Goal: Task Accomplishment & Management: Complete application form

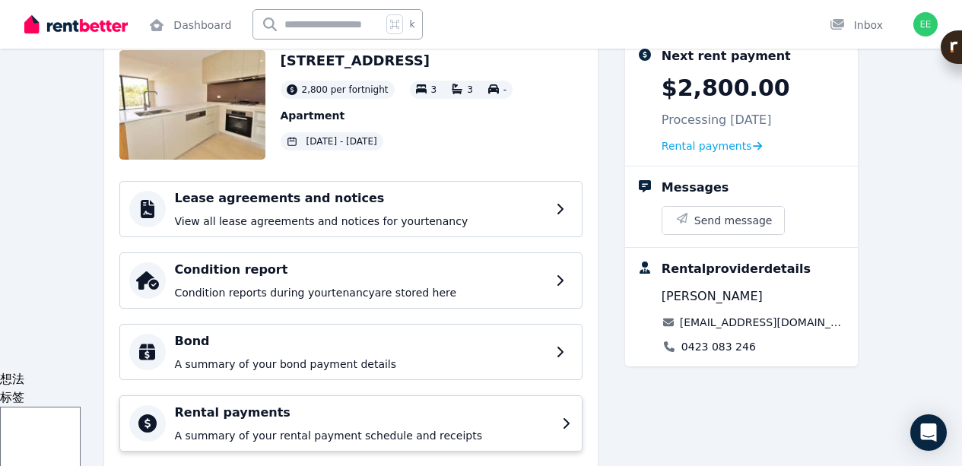
scroll to position [93, 0]
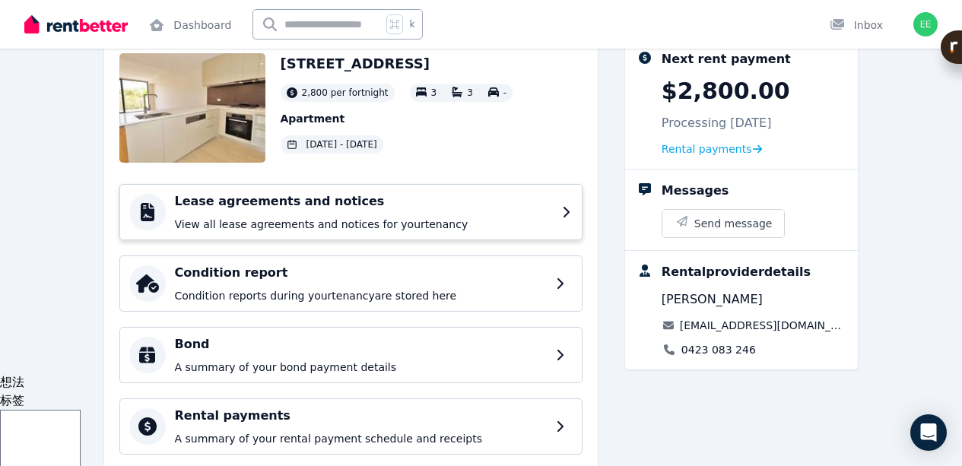
click at [459, 232] on div "Lease agreements and notices View all lease agreements and notices for your ten…" at bounding box center [364, 212] width 378 height 40
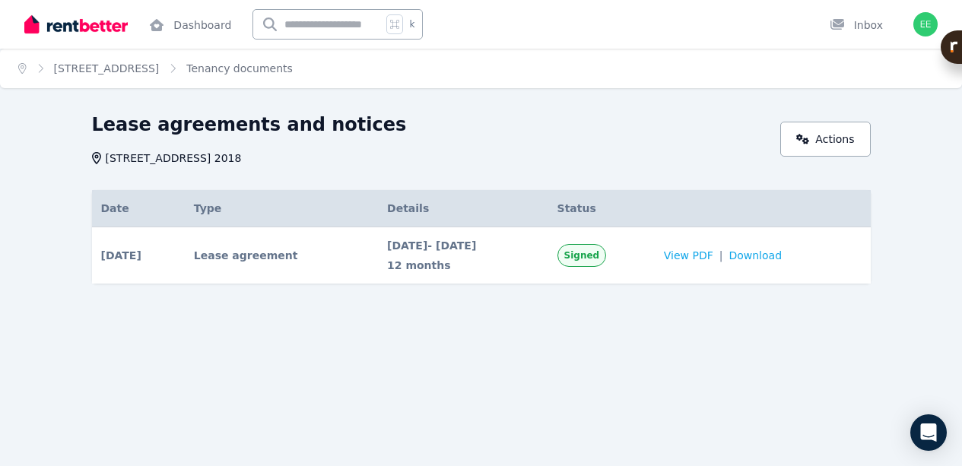
scroll to position [1, 0]
click at [709, 262] on span "View PDF" at bounding box center [688, 254] width 49 height 15
click at [782, 262] on span "Download" at bounding box center [755, 254] width 53 height 15
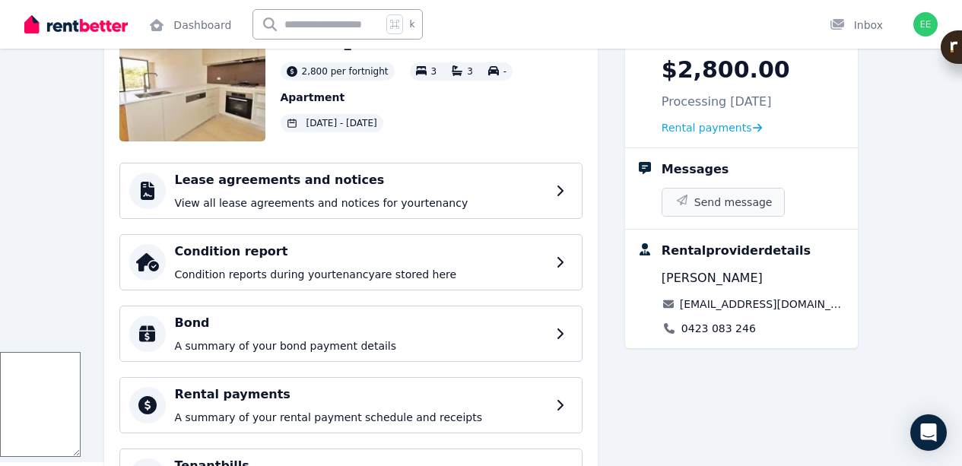
scroll to position [110, 0]
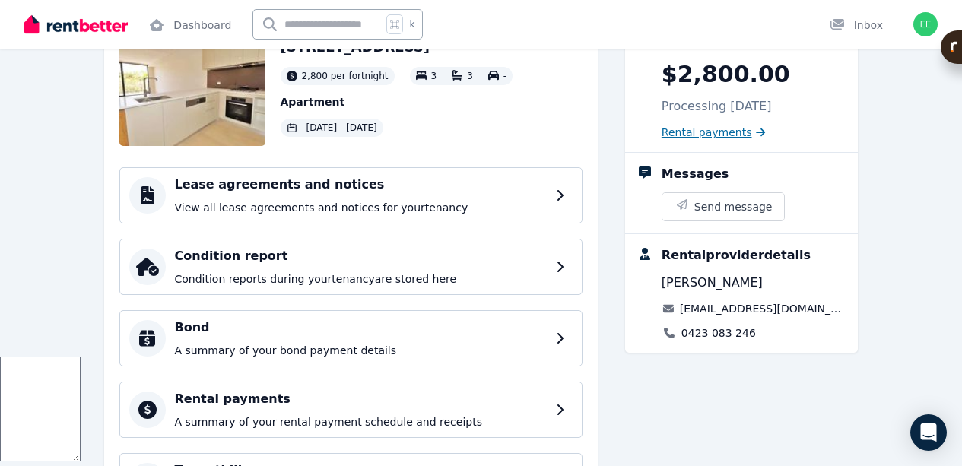
click at [766, 140] on link "Rental payments" at bounding box center [714, 132] width 104 height 15
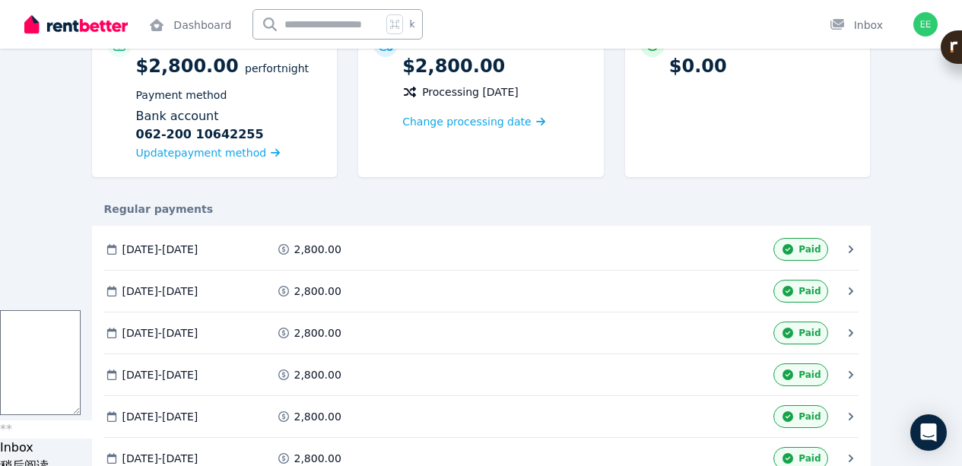
scroll to position [157, 0]
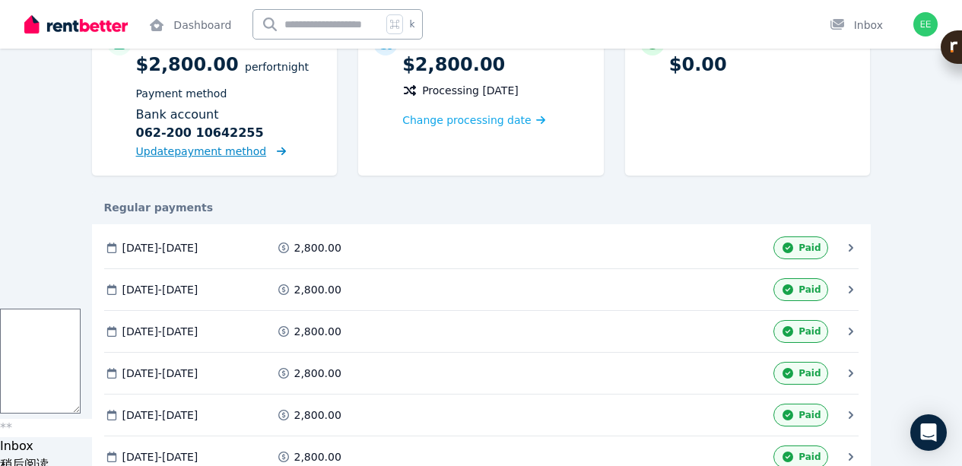
click at [183, 157] on span "Update payment method" at bounding box center [201, 151] width 131 height 12
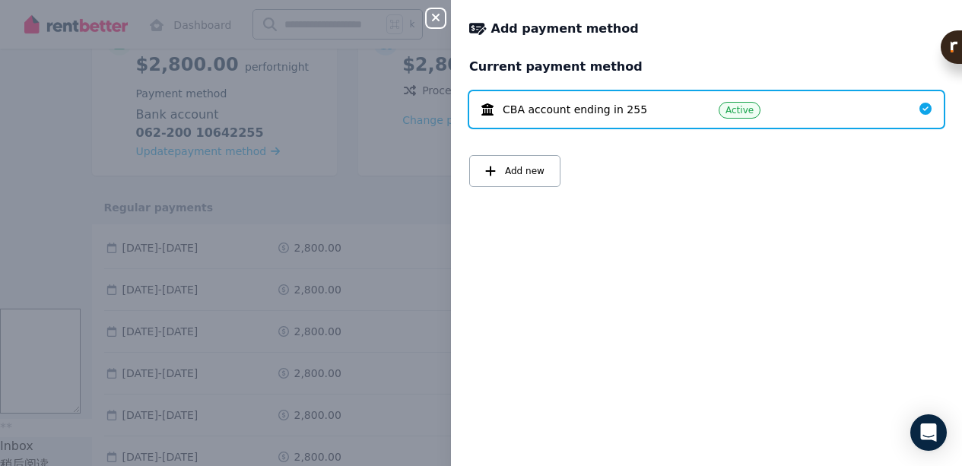
click at [427, 21] on icon "button" at bounding box center [436, 17] width 18 height 12
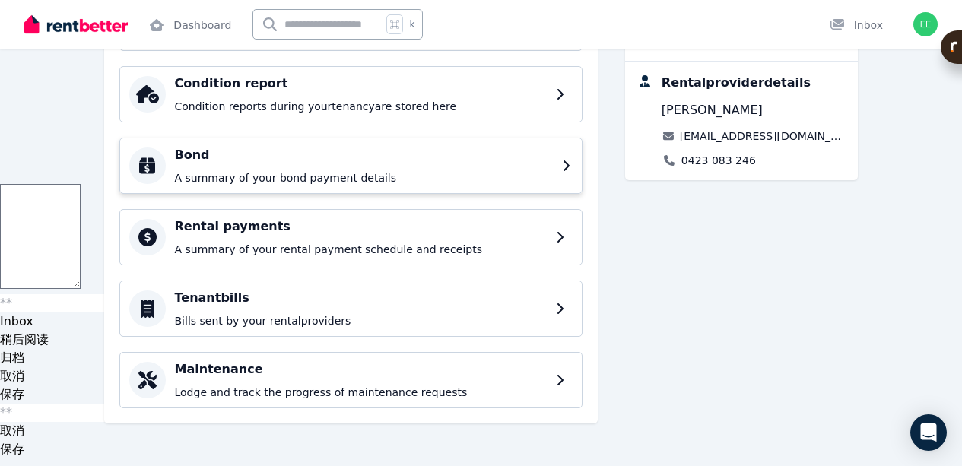
scroll to position [496, 0]
click at [508, 219] on div "Rental payments A summary of your rental payment schedule and receipts" at bounding box center [350, 237] width 463 height 56
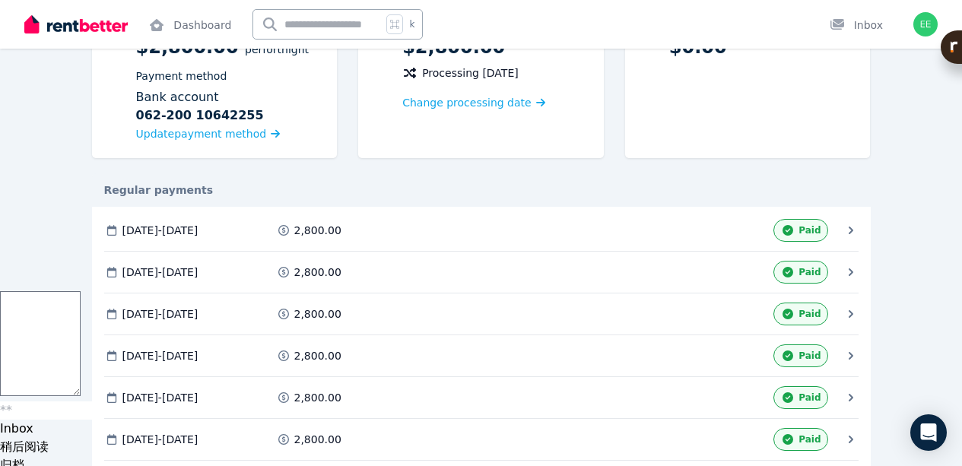
scroll to position [75, 0]
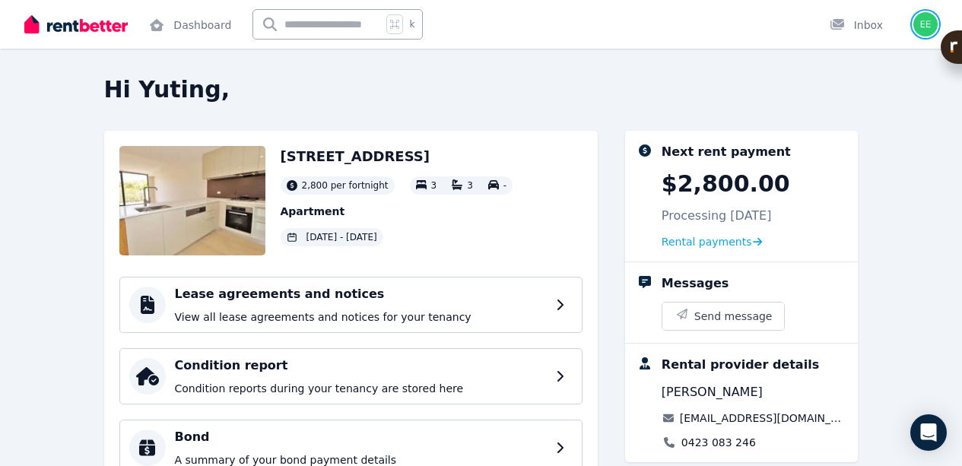
click at [915, 33] on img "button" at bounding box center [925, 24] width 24 height 24
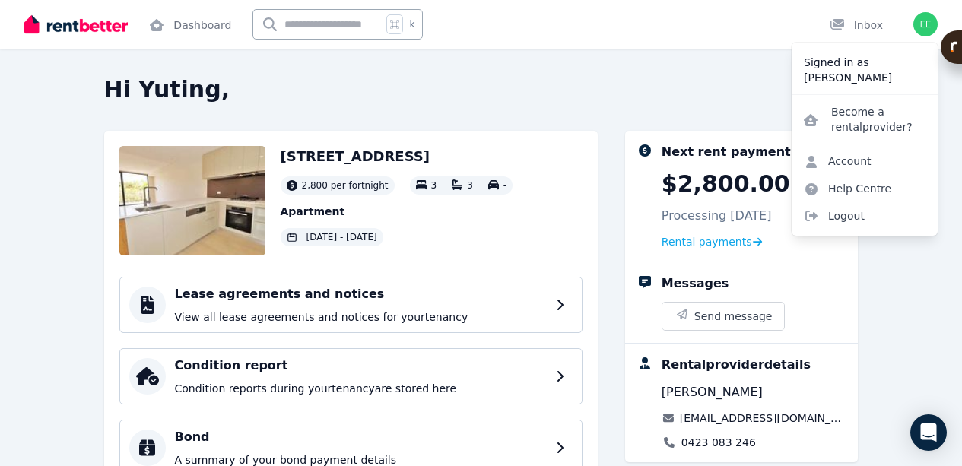
click at [894, 328] on div "Hi Yuting, [STREET_ADDRESS] 2,800 per fortnight 3 3 - Apartment [DATE] - [DATE]…" at bounding box center [481, 412] width 962 height 672
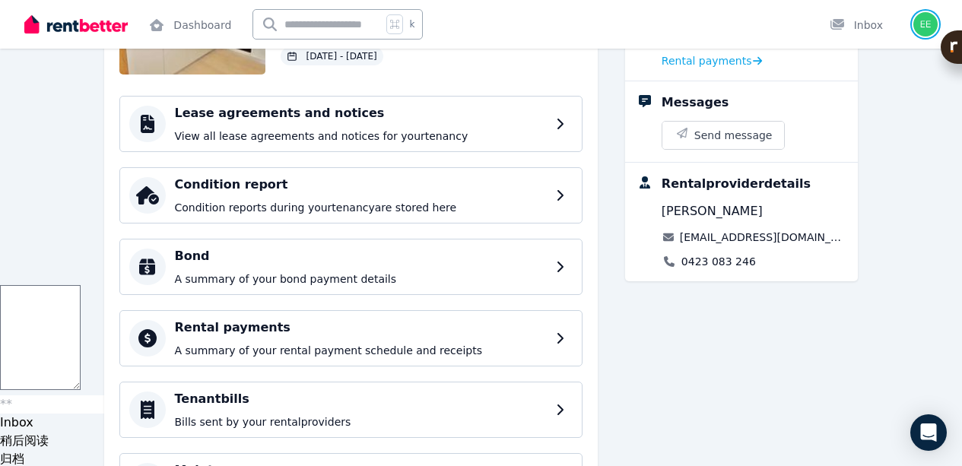
scroll to position [189, 0]
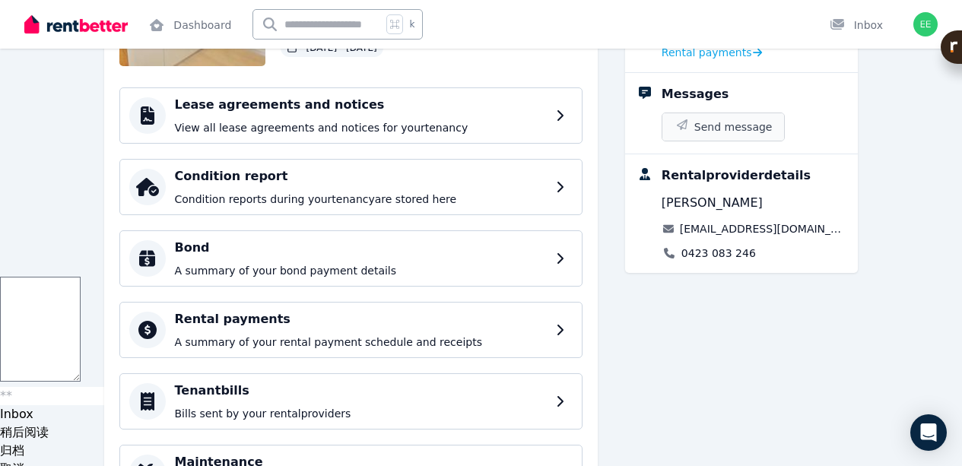
click at [773, 135] on span "Send message" at bounding box center [733, 126] width 78 height 15
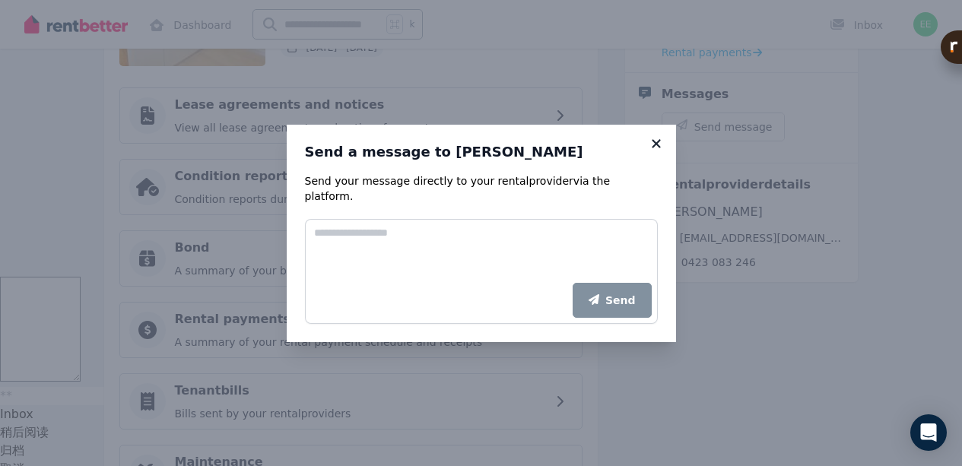
click at [664, 137] on icon at bounding box center [656, 144] width 15 height 14
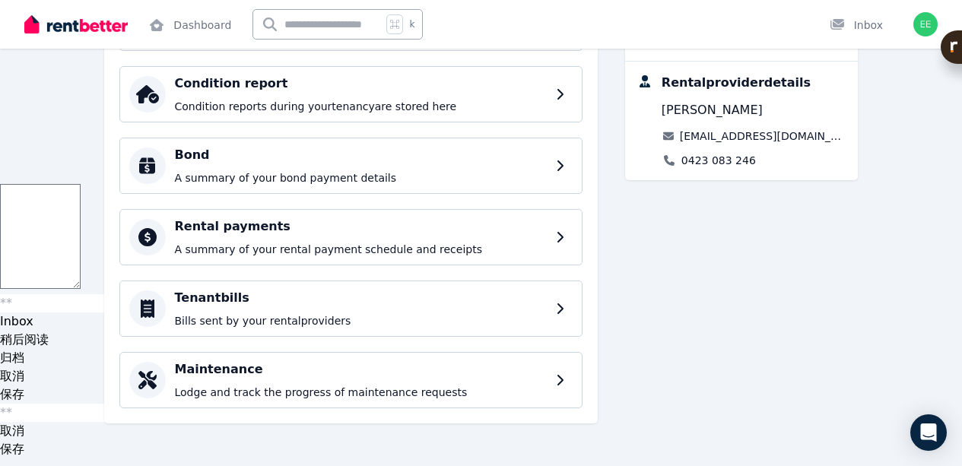
scroll to position [0, 0]
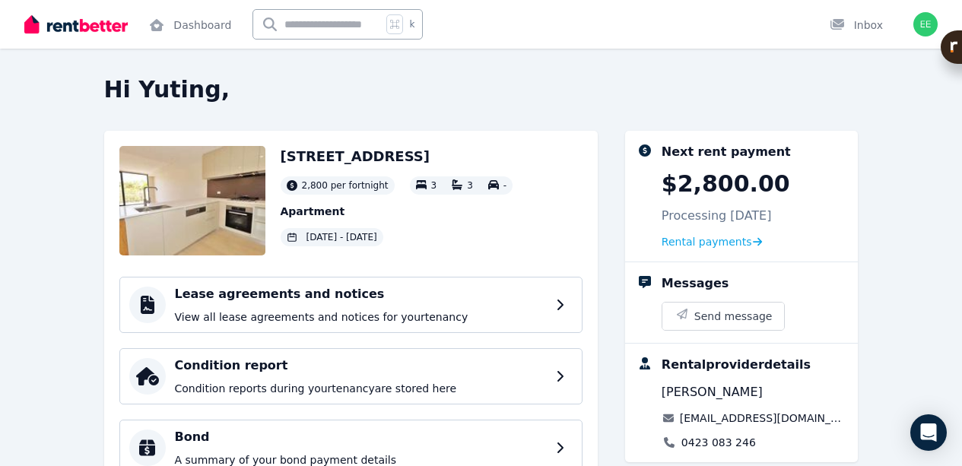
click at [73, 36] on img at bounding box center [75, 24] width 103 height 23
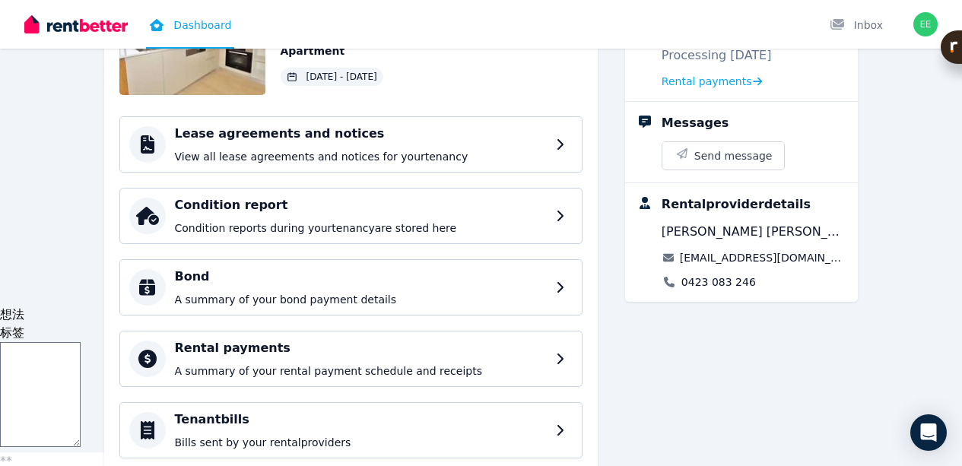
scroll to position [164, 0]
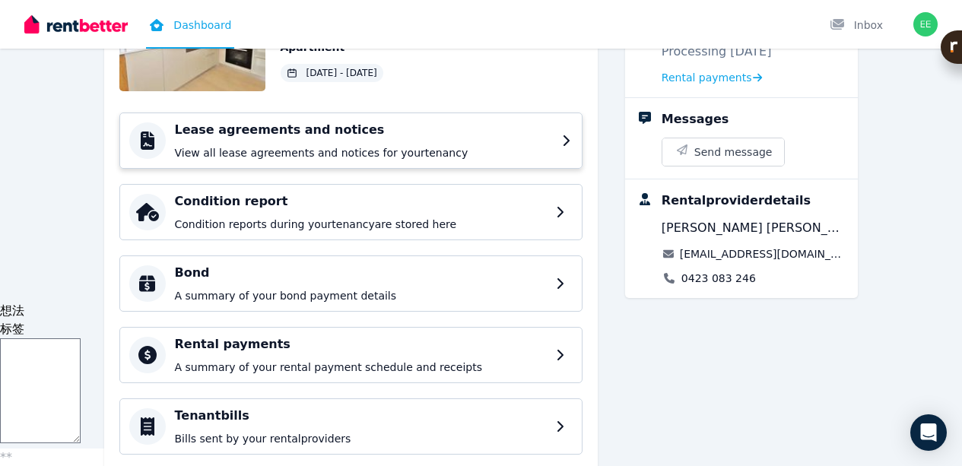
click at [444, 160] on p "View all lease agreements and notices for your tenancy" at bounding box center [364, 152] width 378 height 15
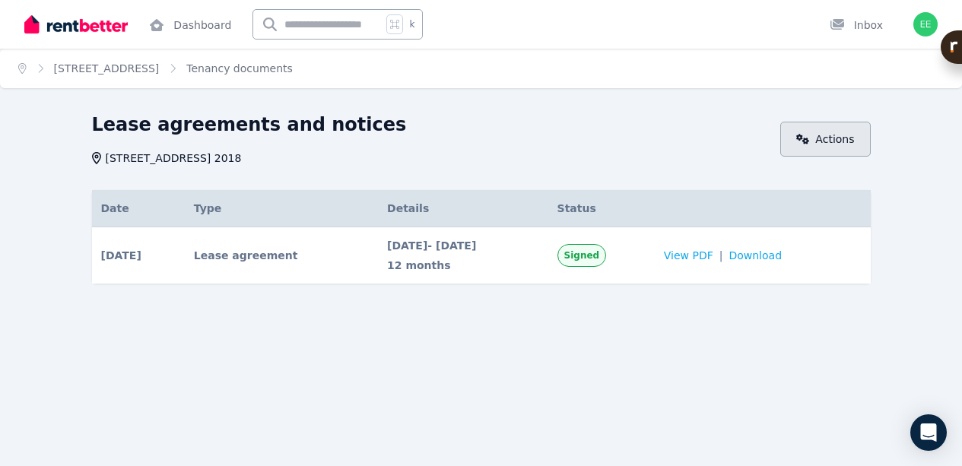
click at [796, 144] on icon at bounding box center [803, 139] width 14 height 11
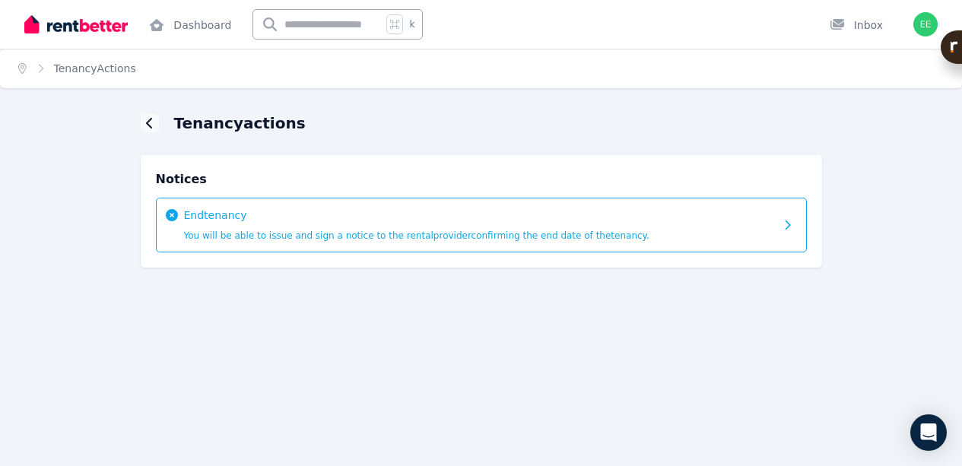
click at [775, 243] on div "End tenancy You will be able to issue and sign a notice to the rental provider …" at bounding box center [479, 225] width 591 height 35
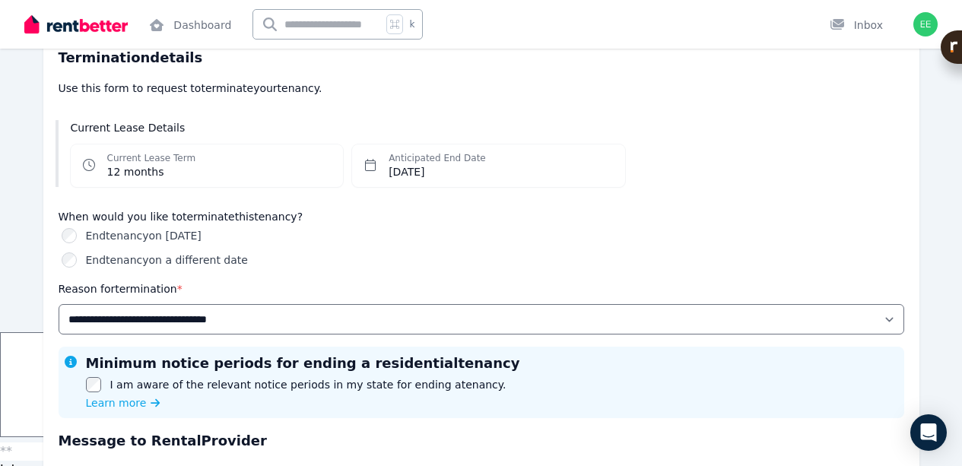
scroll to position [146, 0]
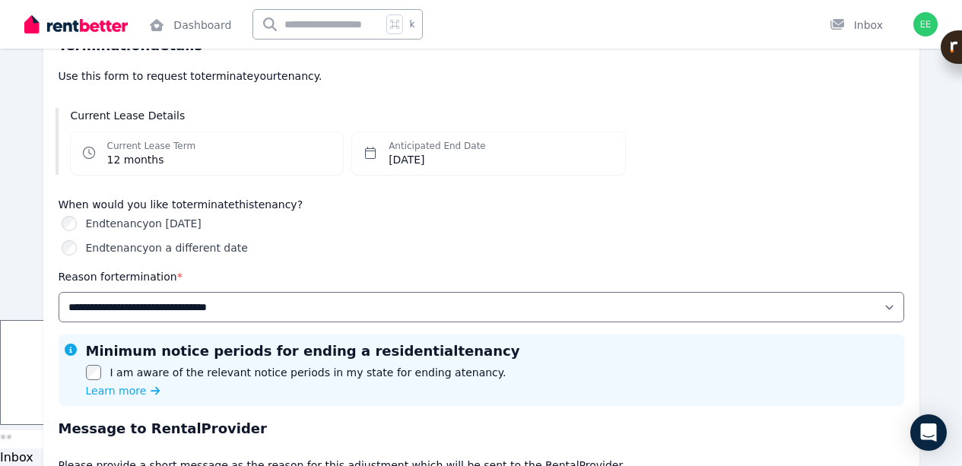
click at [248, 254] on relin-hc "End tenancy on a different date" at bounding box center [167, 248] width 162 height 12
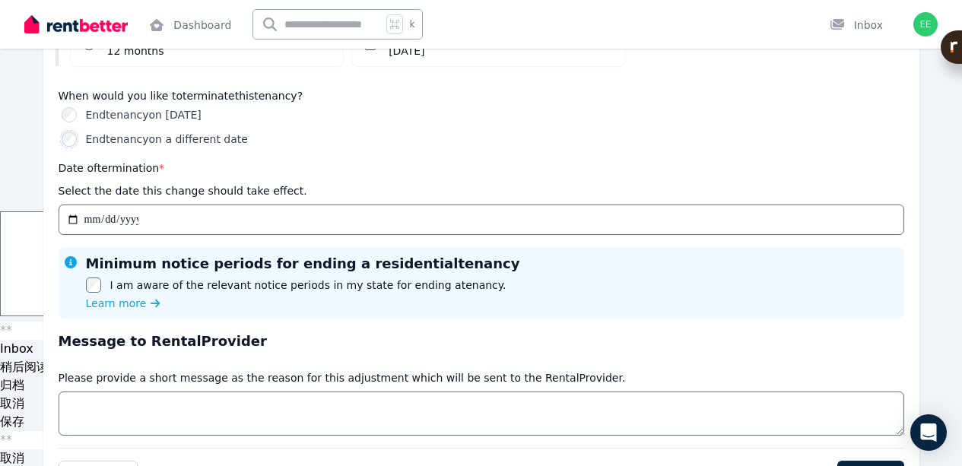
scroll to position [251, 0]
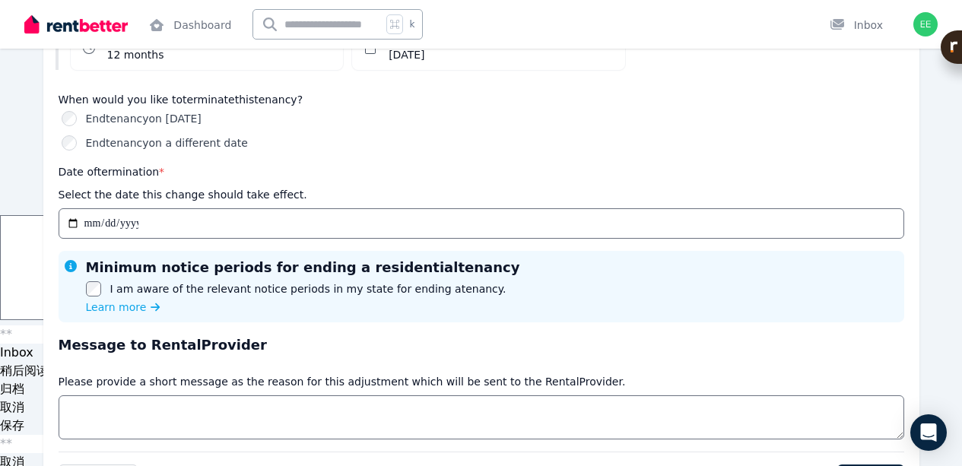
click at [169, 62] on dd "12 months" at bounding box center [151, 54] width 89 height 15
click at [456, 62] on dd "Sat, 28 Feb 2026" at bounding box center [437, 54] width 97 height 15
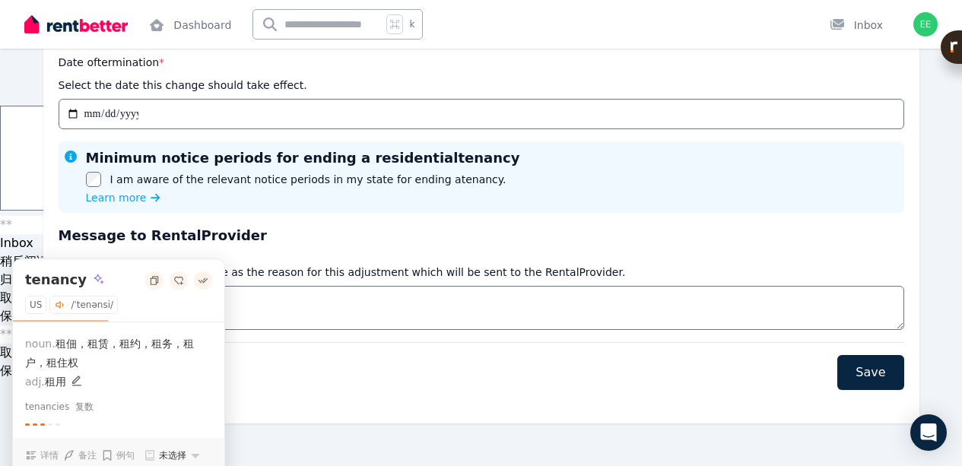
scroll to position [370, 0]
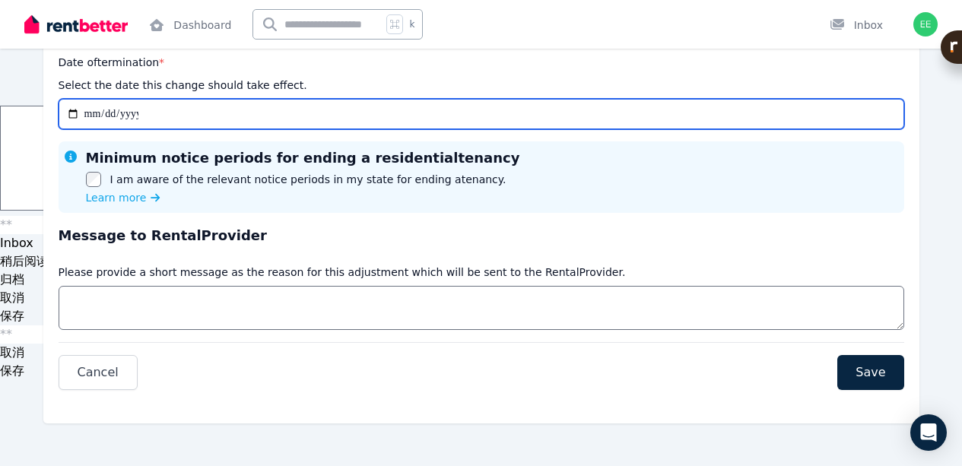
click at [253, 129] on input "Date of termination *" at bounding box center [482, 114] width 846 height 30
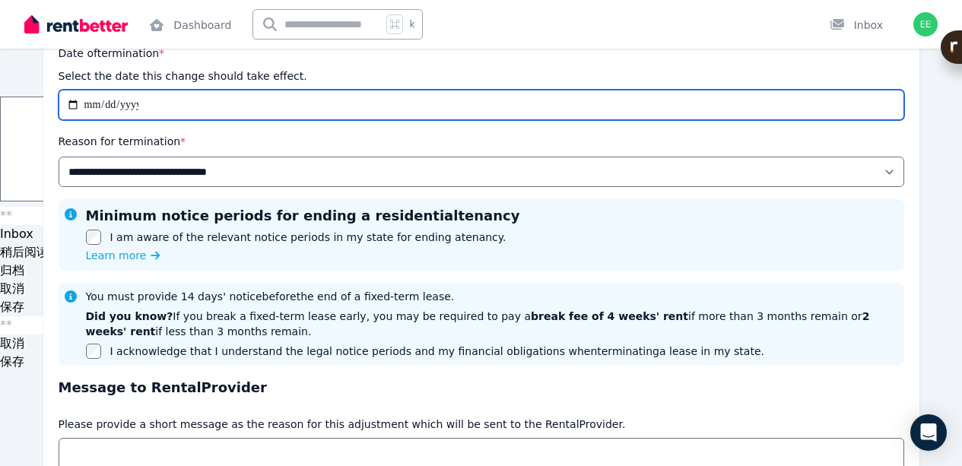
type input "**********"
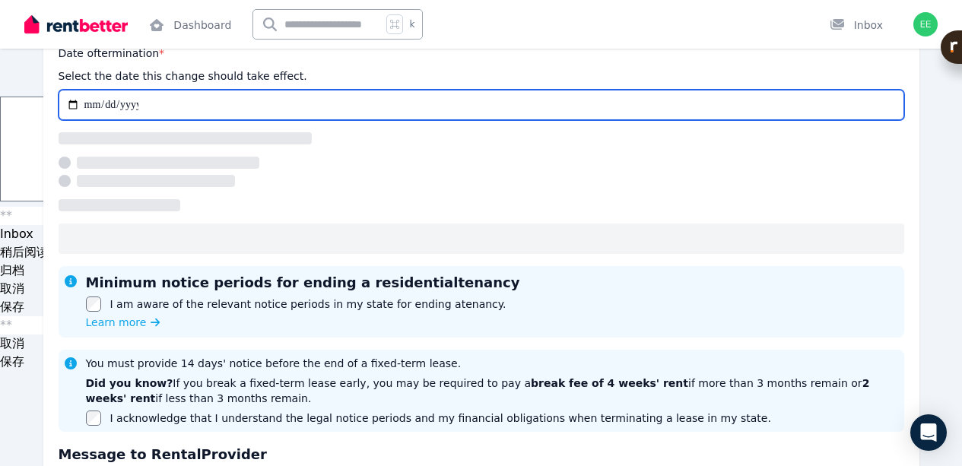
type input "**********"
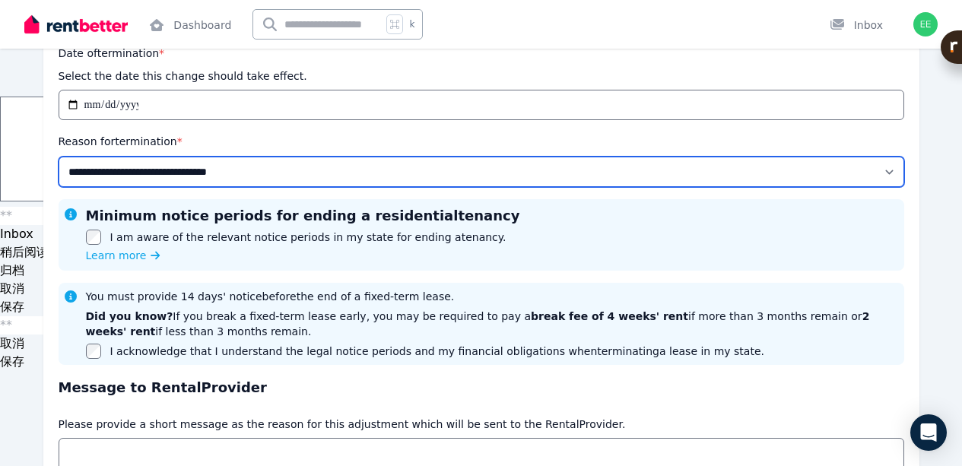
click at [356, 187] on select "**********" at bounding box center [482, 172] width 846 height 30
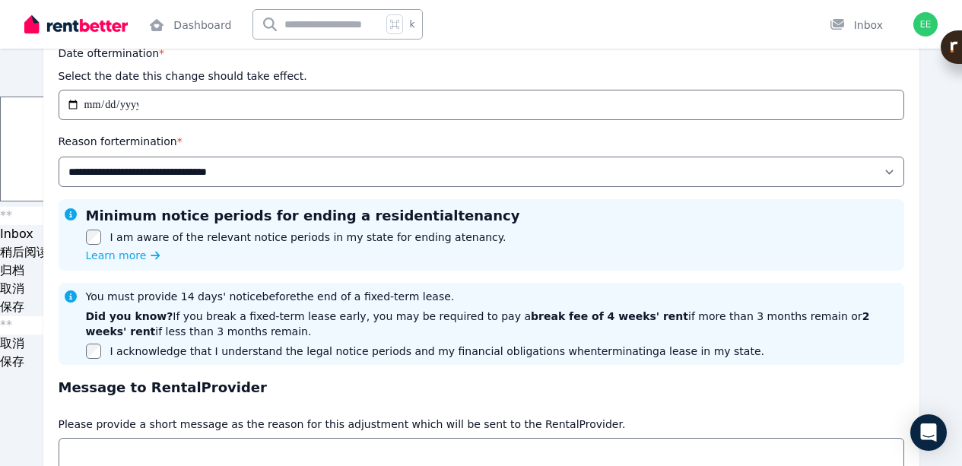
click at [832, 84] on div "Date of termination * Select the date this change should take effect." at bounding box center [482, 64] width 846 height 40
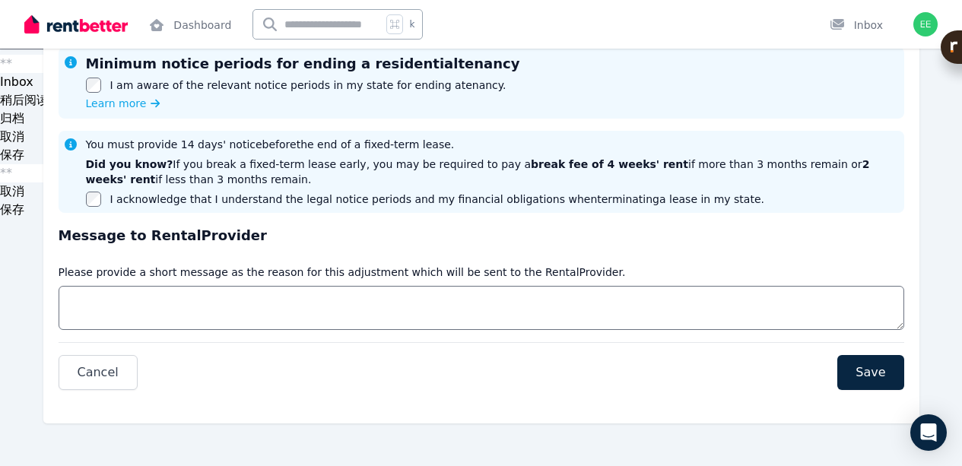
scroll to position [597, 0]
click at [457, 35] on select "**********" at bounding box center [482, 20] width 846 height 30
click at [828, 207] on div "You must provide 14 days' notice before the end of a fixed-term lease. Did you …" at bounding box center [492, 172] width 812 height 70
click at [860, 207] on div "You must provide 14 days' notice before the end of a fixed-term lease. Did you …" at bounding box center [492, 172] width 812 height 70
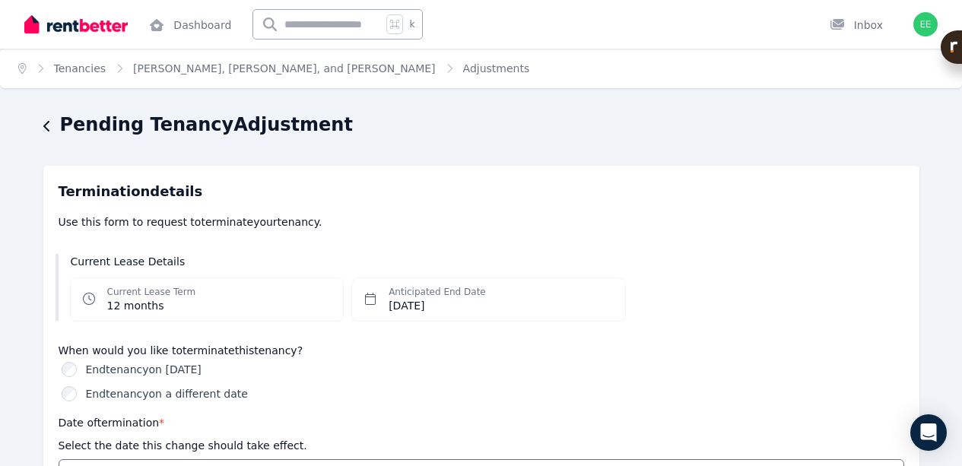
scroll to position [49, 0]
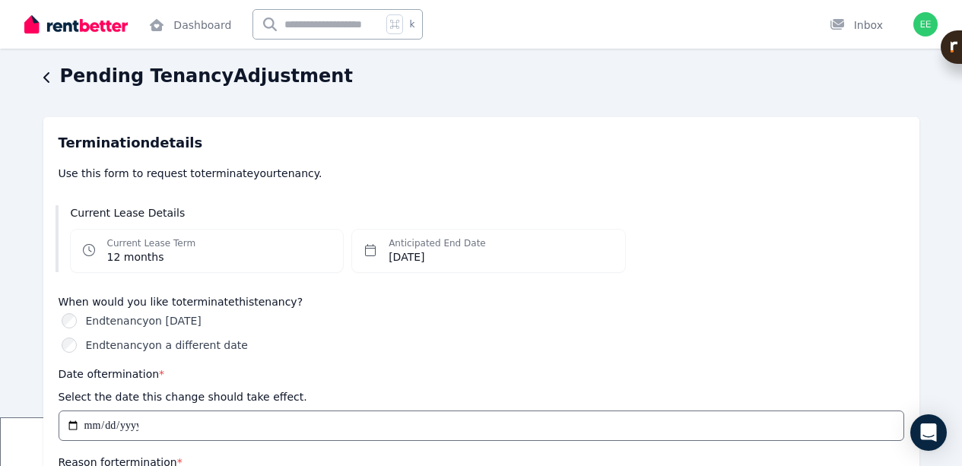
click at [91, 33] on img at bounding box center [75, 24] width 103 height 23
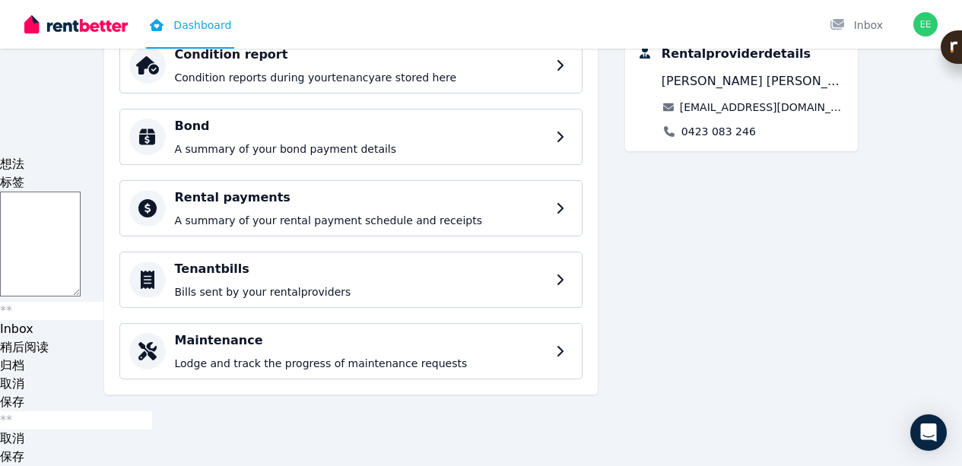
scroll to position [420, 0]
click at [758, 115] on link "[EMAIL_ADDRESS][DOMAIN_NAME]" at bounding box center [763, 107] width 167 height 15
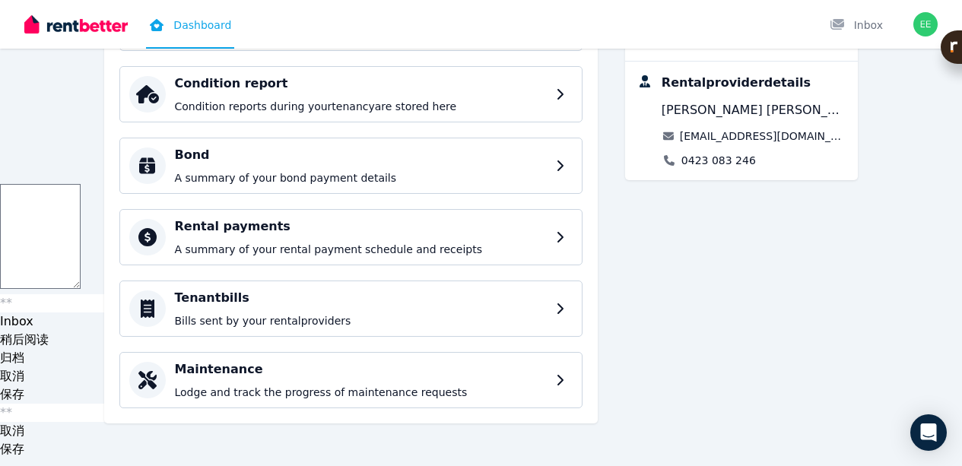
scroll to position [332, 0]
